Goal: Task Accomplishment & Management: Use online tool/utility

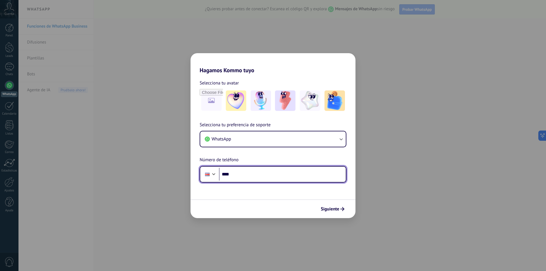
click at [264, 175] on input "****" at bounding box center [282, 174] width 127 height 13
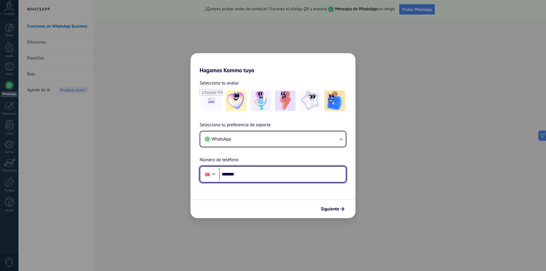
click at [263, 173] on input "*******" at bounding box center [282, 174] width 127 height 13
type input "**********"
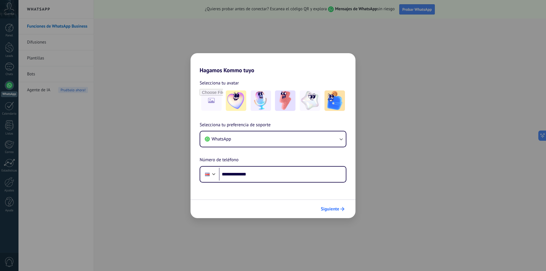
click at [340, 211] on button "Siguiente" at bounding box center [332, 209] width 29 height 10
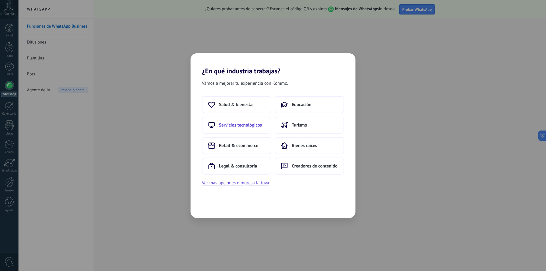
click at [247, 126] on span "Servicios tecnológicos" at bounding box center [240, 125] width 43 height 6
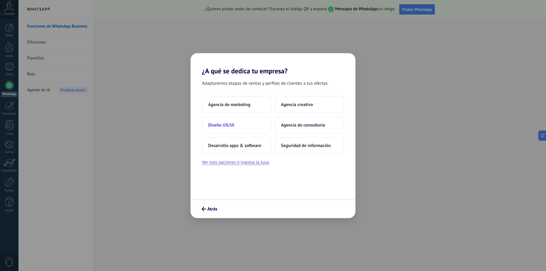
click at [246, 129] on button "Diseño UX/UI" at bounding box center [236, 125] width 69 height 17
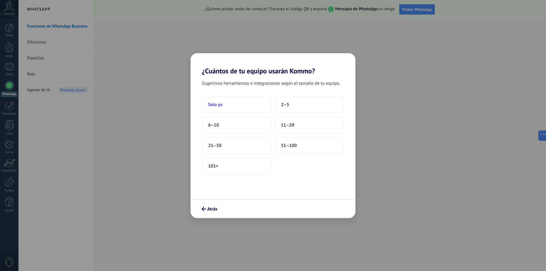
click at [233, 108] on button "Solo yo" at bounding box center [236, 104] width 69 height 17
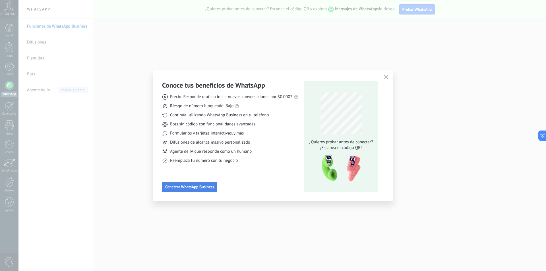
click at [192, 187] on span "Conectar WhatsApp Business" at bounding box center [189, 187] width 49 height 4
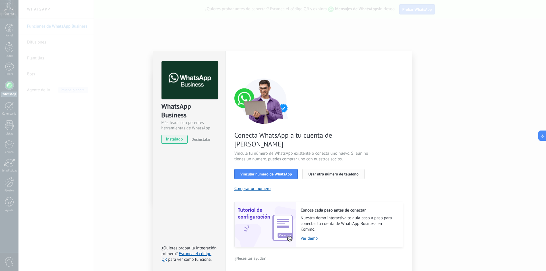
click at [337, 172] on span "Usar otro número de teléfono" at bounding box center [333, 174] width 50 height 4
drag, startPoint x: 443, startPoint y: 151, endPoint x: 409, endPoint y: 155, distance: 34.1
click at [442, 152] on div "WhatsApp Business Más leads con potentes herramientas de WhatsApp instalado Des…" at bounding box center [281, 135] width 527 height 271
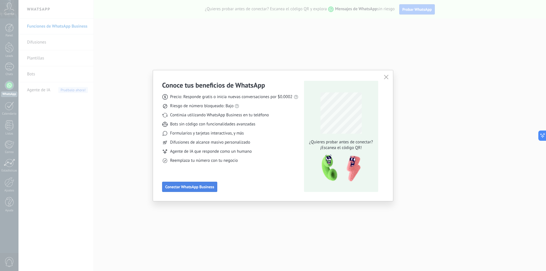
click at [169, 187] on span "Conectar WhatsApp Business" at bounding box center [189, 187] width 49 height 4
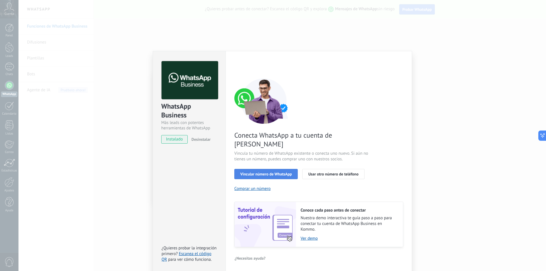
click at [262, 172] on span "Vincular número de WhatsApp" at bounding box center [265, 174] width 51 height 4
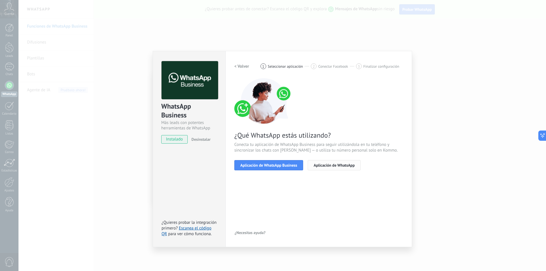
drag, startPoint x: 270, startPoint y: 168, endPoint x: 323, endPoint y: 166, distance: 52.9
click at [323, 166] on div "Aplicación de WhatsApp Business Aplicación de WhatsApp" at bounding box center [318, 165] width 169 height 10
click at [323, 166] on span "Aplicación de WhatsApp" at bounding box center [334, 165] width 41 height 4
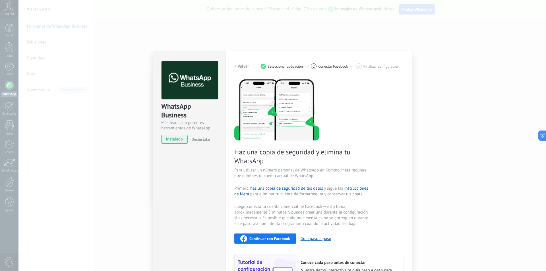
scroll to position [54, 0]
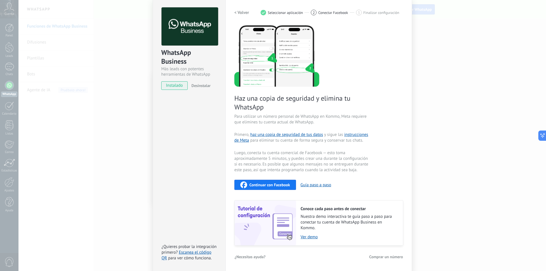
click at [287, 183] on span "Continuar con Facebook" at bounding box center [269, 185] width 41 height 4
